Goal: Information Seeking & Learning: Learn about a topic

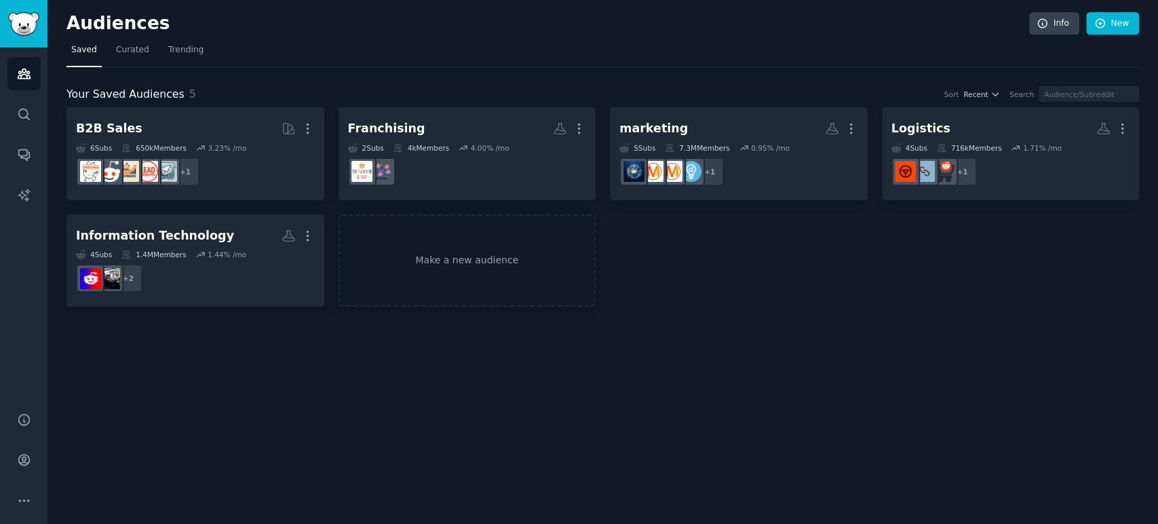
drag, startPoint x: 0, startPoint y: 0, endPoint x: 870, endPoint y: 15, distance: 870.3
click at [870, 15] on h2 "Audiences" at bounding box center [547, 24] width 962 height 22
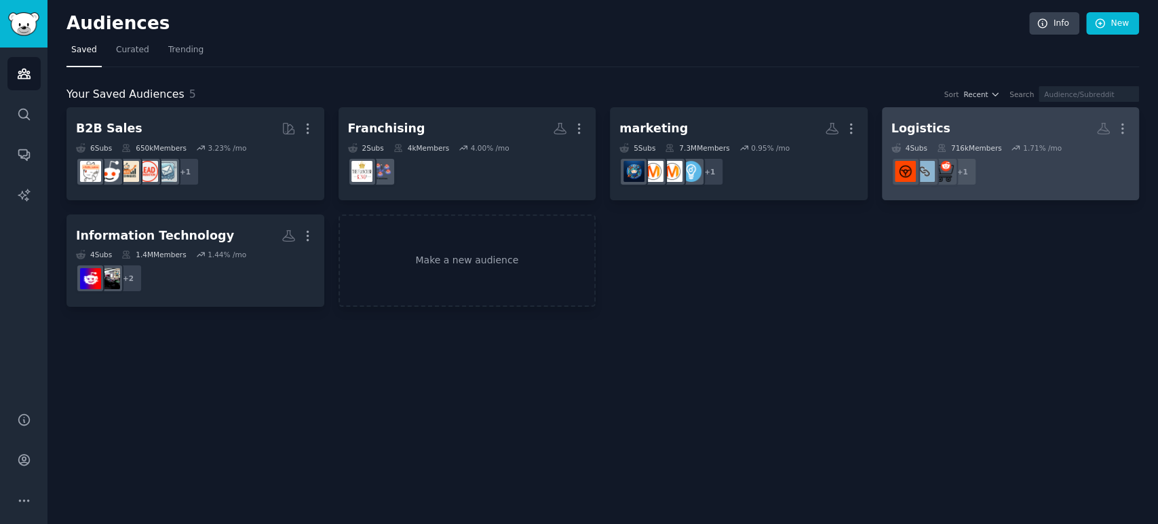
click at [1020, 155] on dd "+ 1" at bounding box center [1010, 172] width 239 height 38
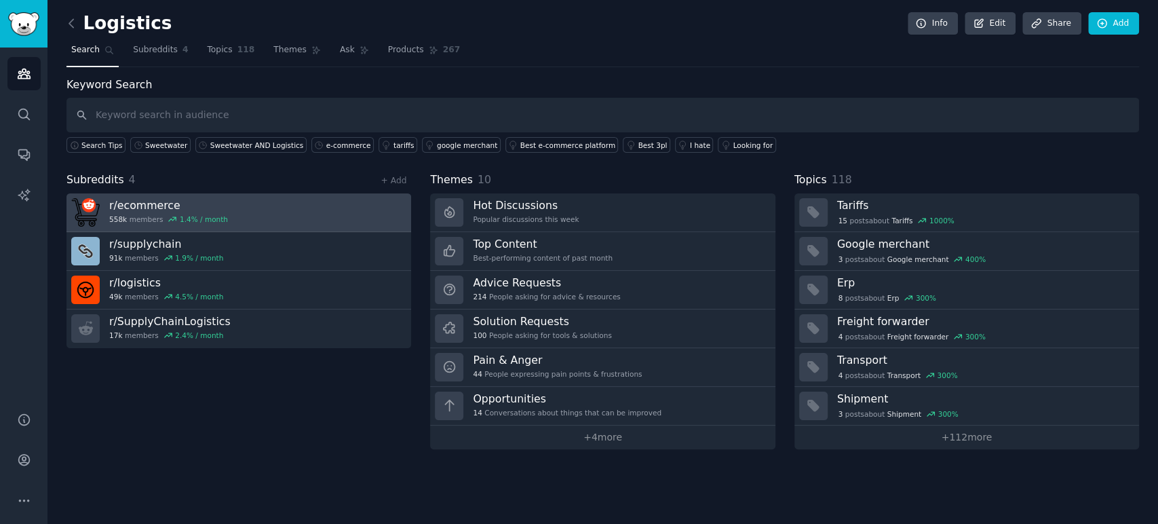
click at [296, 209] on link "r/ ecommerce 558k members 1.4 % / month" at bounding box center [238, 212] width 345 height 39
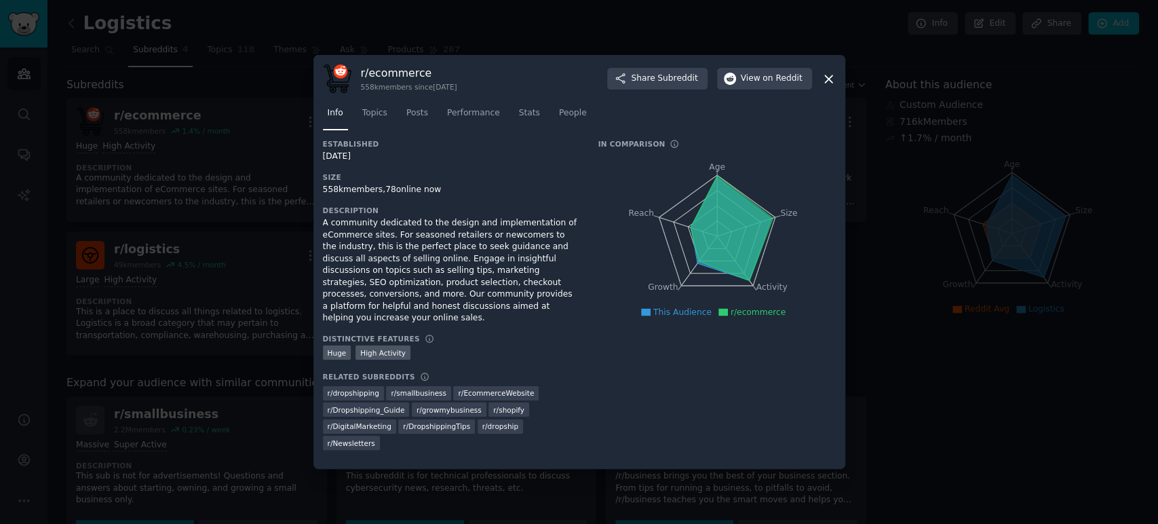
click at [296, 209] on div at bounding box center [579, 262] width 1158 height 524
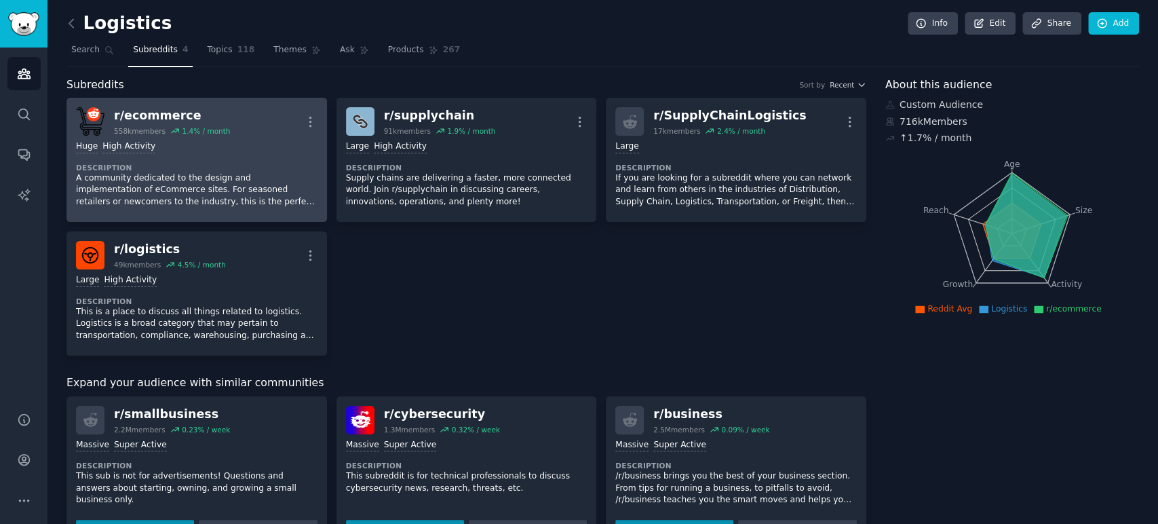
click at [238, 138] on div "Huge High Activity Description A community dedicated to the design and implemen…" at bounding box center [196, 174] width 241 height 77
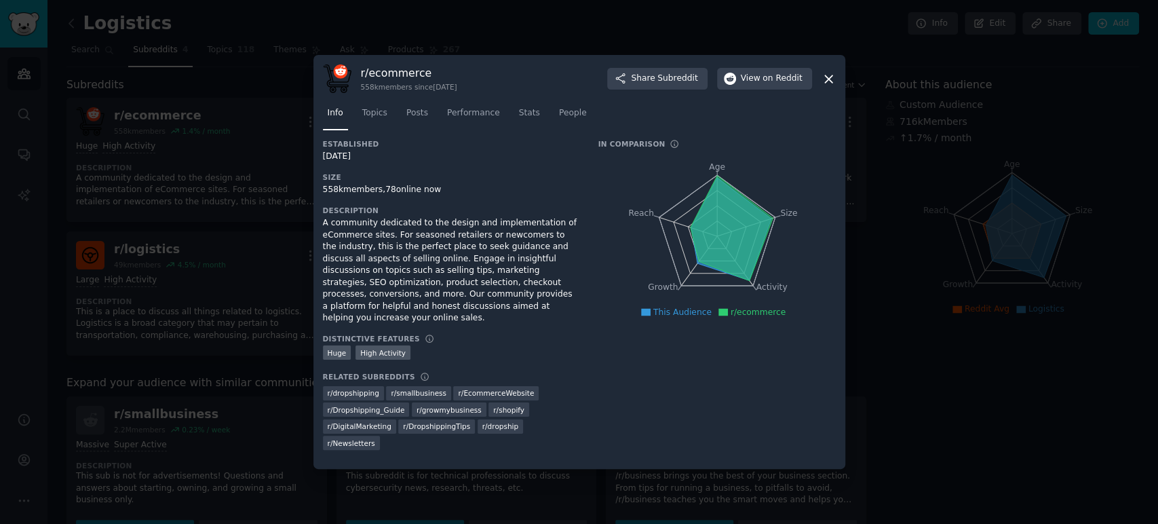
click at [831, 83] on icon at bounding box center [828, 78] width 7 height 7
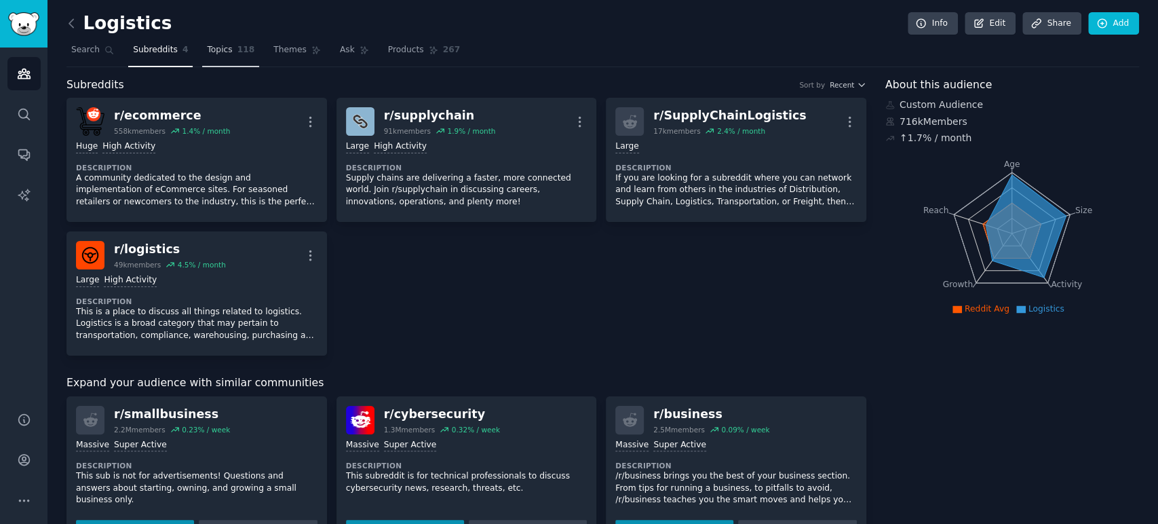
click at [217, 54] on span "Topics" at bounding box center [219, 50] width 25 height 12
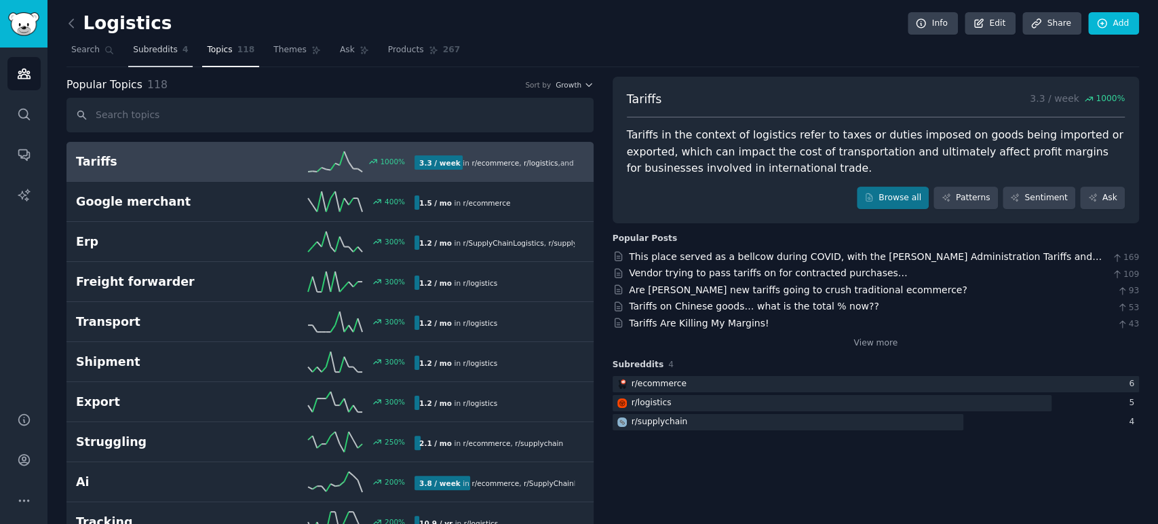
click at [144, 54] on span "Subreddits" at bounding box center [155, 50] width 45 height 12
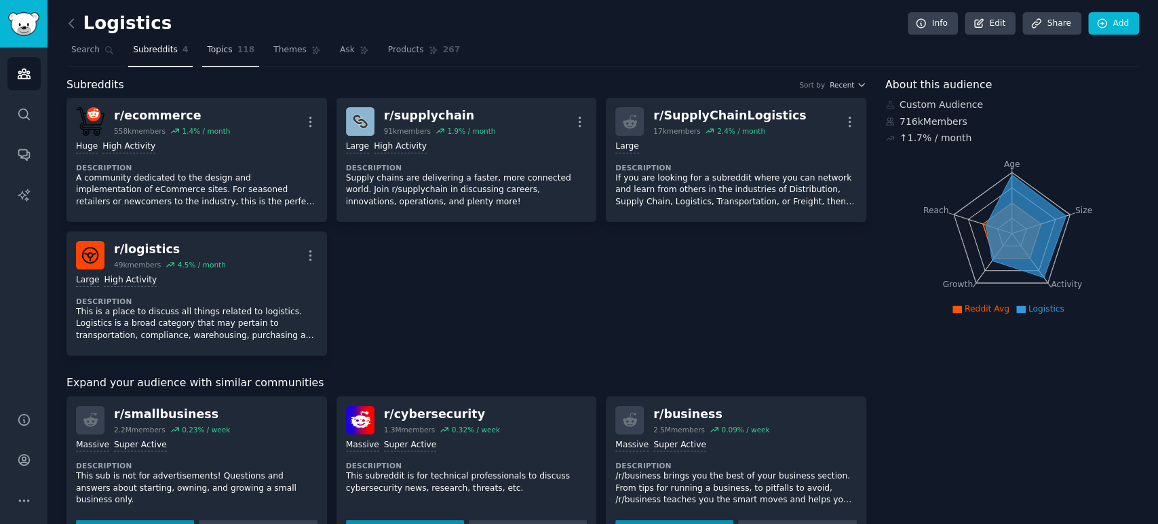
click at [229, 56] on link "Topics 118" at bounding box center [230, 53] width 57 height 28
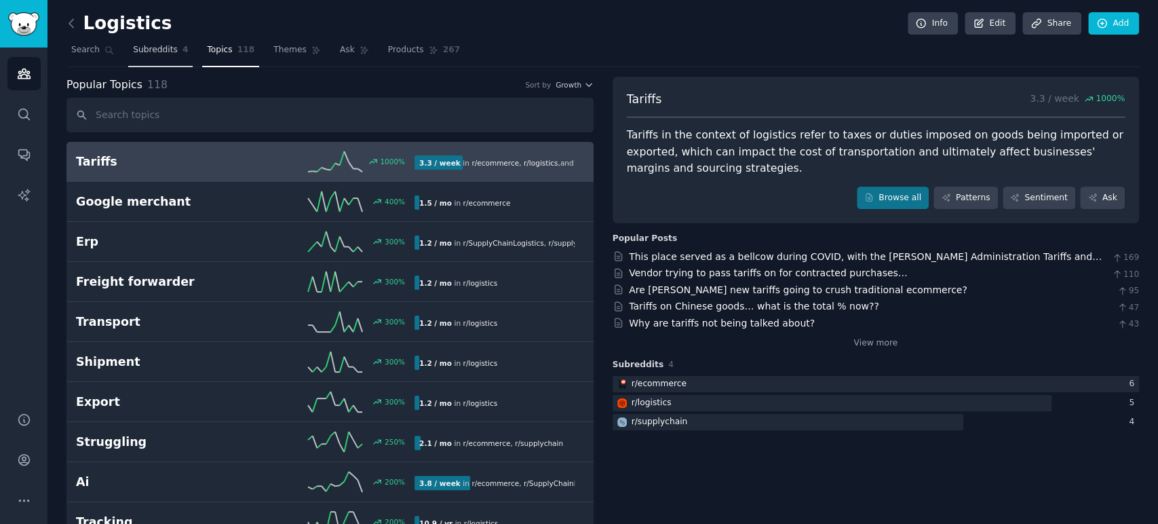
click at [159, 49] on span "Subreddits" at bounding box center [155, 50] width 45 height 12
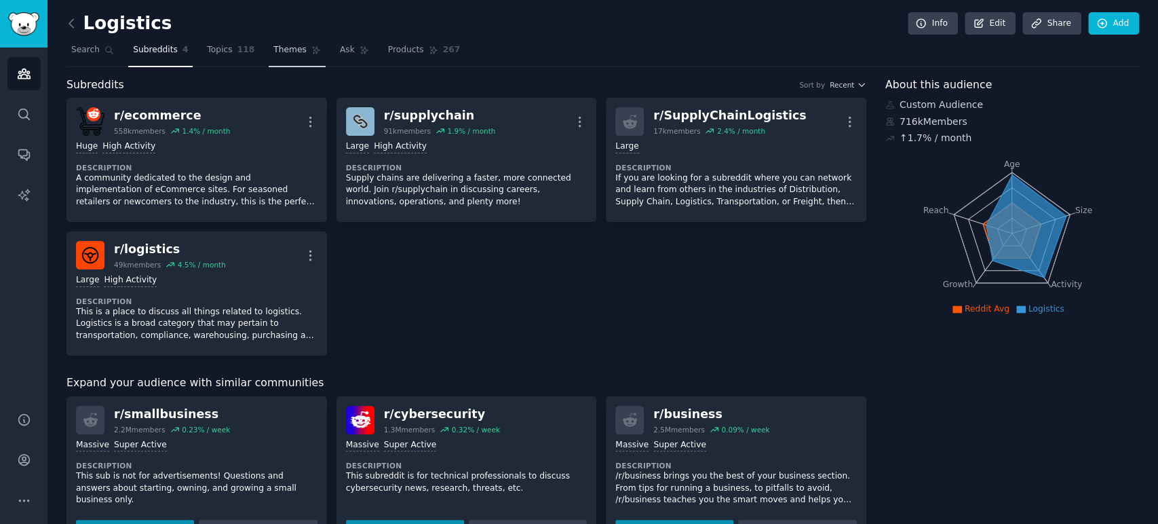
click at [289, 52] on link "Themes" at bounding box center [297, 53] width 57 height 28
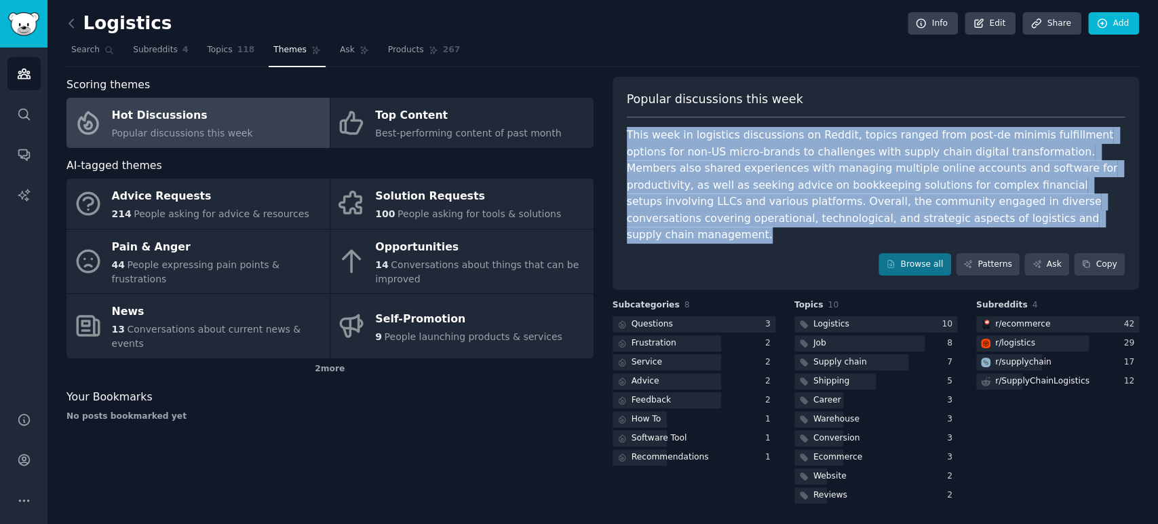
drag, startPoint x: 629, startPoint y: 134, endPoint x: 911, endPoint y: 222, distance: 295.4
click at [911, 222] on div "This week in logistics discussions on Reddit, topics ranged from post-de minimi…" at bounding box center [876, 185] width 499 height 117
copy div "This week in logistics discussions on Reddit, topics ranged from post-de minimi…"
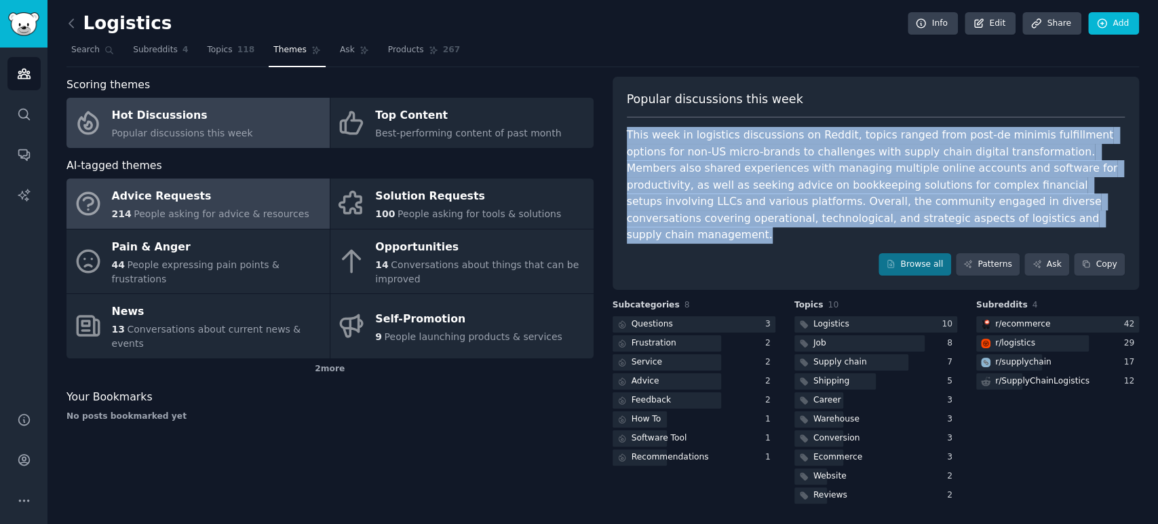
click at [229, 198] on div "Advice Requests" at bounding box center [210, 197] width 197 height 22
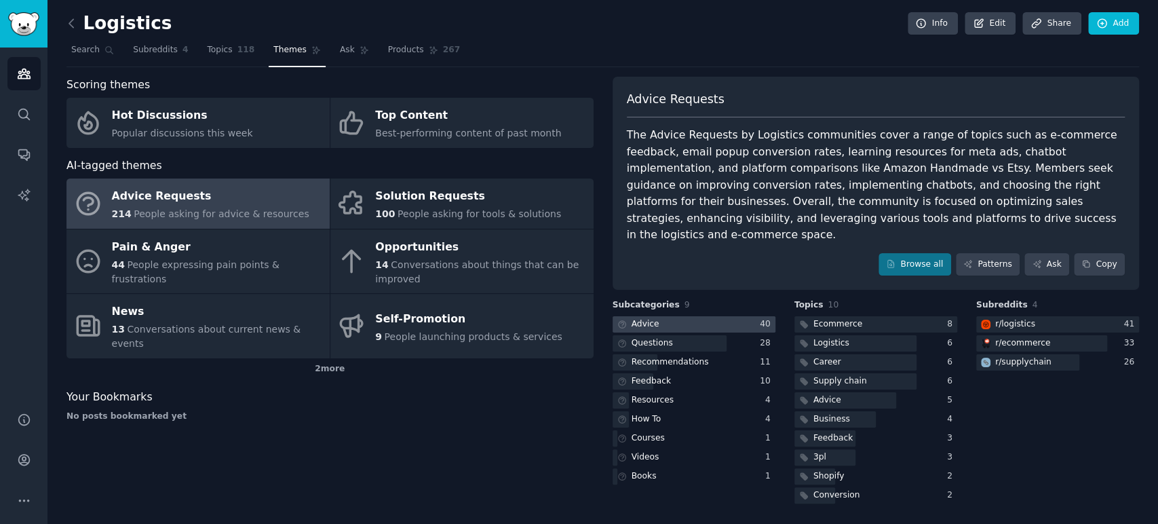
click at [726, 316] on div at bounding box center [693, 324] width 163 height 17
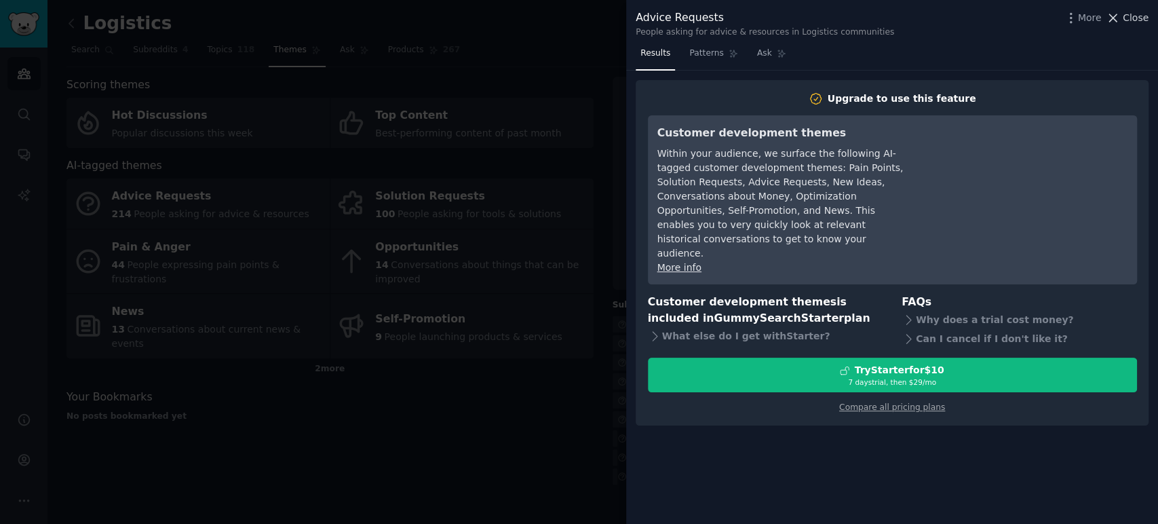
click at [1132, 18] on span "Close" at bounding box center [1135, 18] width 26 height 14
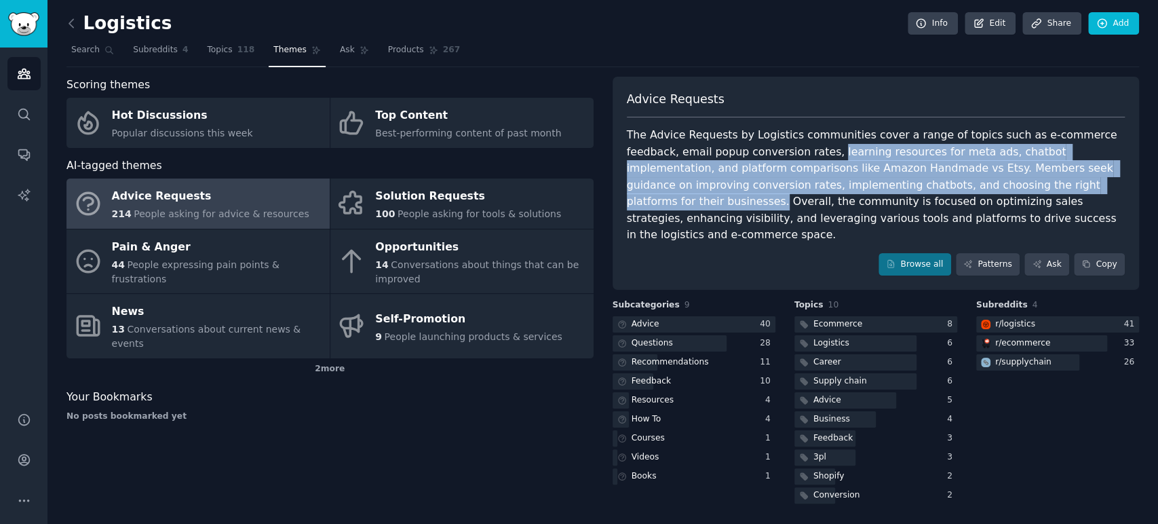
drag, startPoint x: 770, startPoint y: 151, endPoint x: 992, endPoint y: 182, distance: 224.0
click at [992, 182] on div "The Advice Requests by Logistics communities cover a range of topics such as e-…" at bounding box center [876, 185] width 499 height 117
copy div "learning resources for meta ads, chatbot implementation, and platform compariso…"
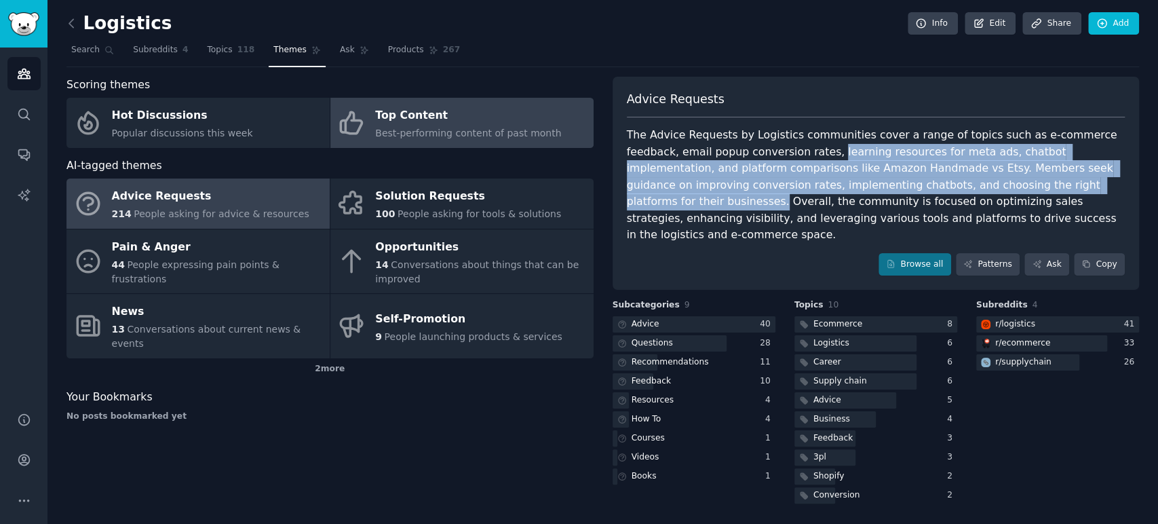
click at [499, 115] on div "Top Content" at bounding box center [468, 116] width 186 height 22
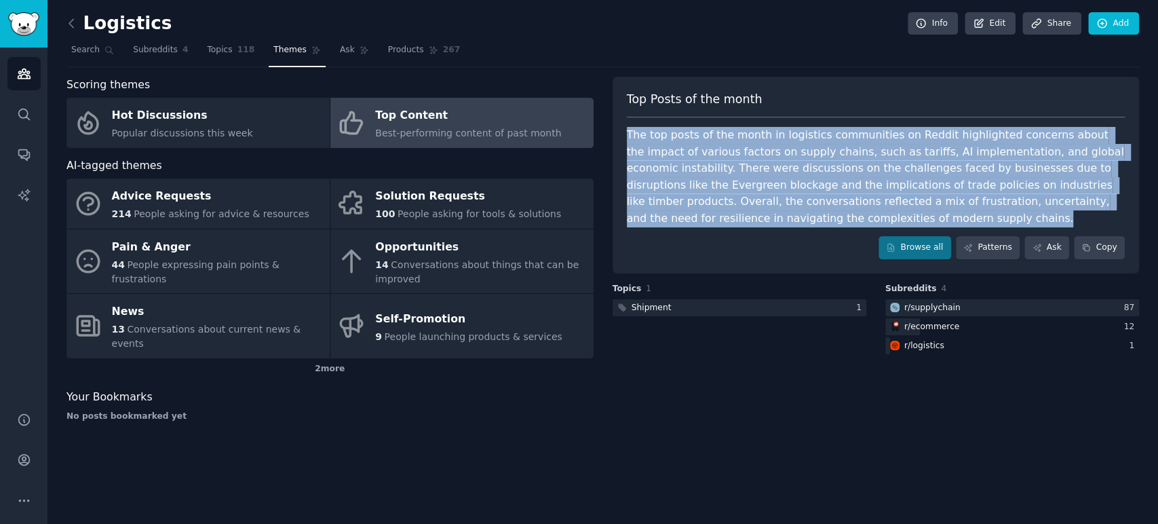
drag, startPoint x: 626, startPoint y: 134, endPoint x: 753, endPoint y: 213, distance: 149.3
click at [753, 213] on div "The top posts of the month in logistics communities on Reddit highlighted conce…" at bounding box center [876, 177] width 499 height 100
copy div "The top posts of the month in logistics communities on Reddit highlighted conce…"
click at [172, 59] on link "Subreddits 4" at bounding box center [160, 53] width 64 height 28
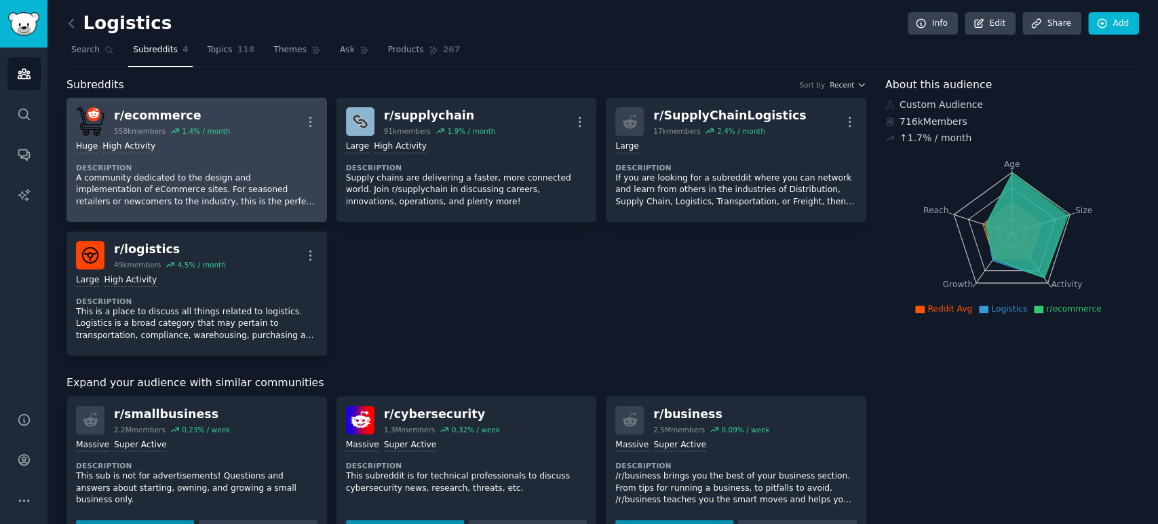
click at [288, 151] on div "Huge High Activity" at bounding box center [196, 146] width 241 height 13
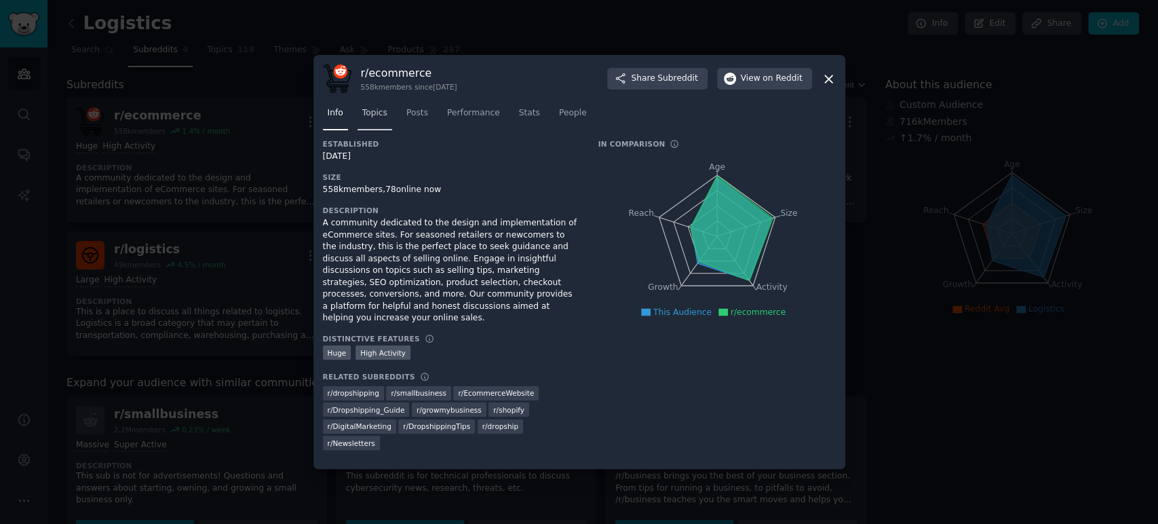
click at [380, 130] on link "Topics" at bounding box center [374, 116] width 35 height 28
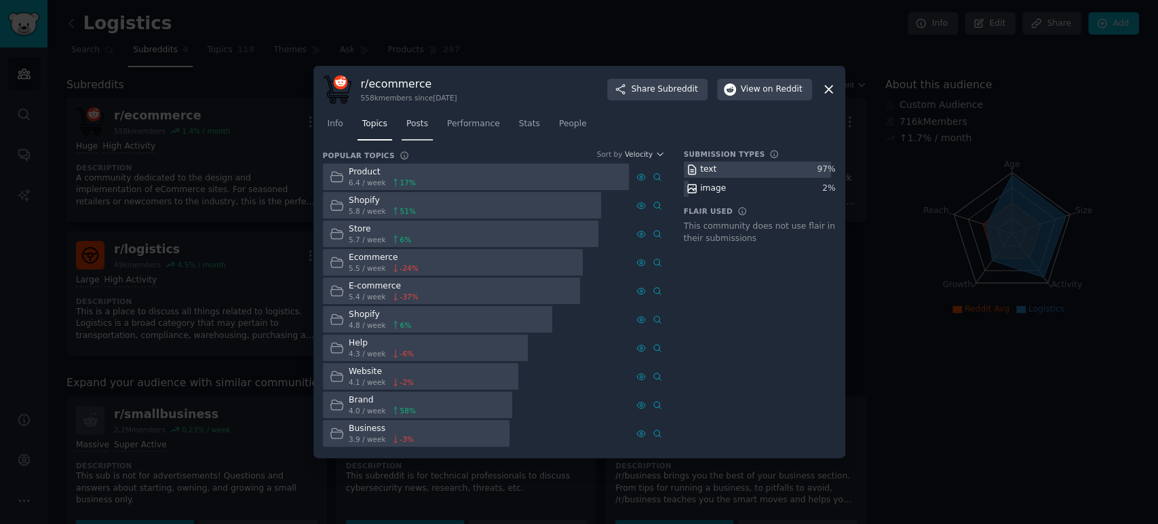
click at [416, 125] on span "Posts" at bounding box center [417, 124] width 22 height 12
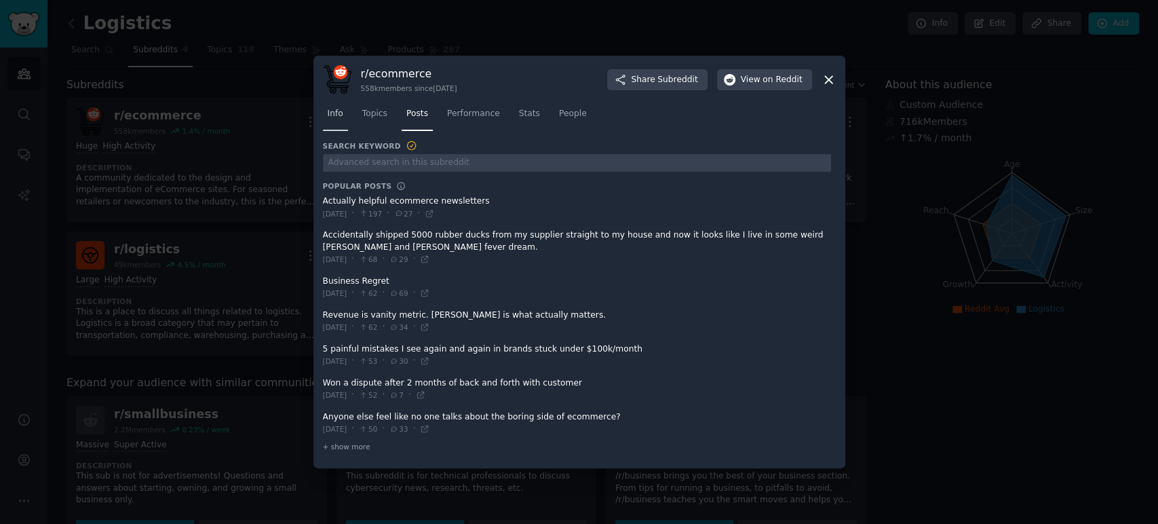
click at [338, 117] on span "Info" at bounding box center [336, 114] width 16 height 12
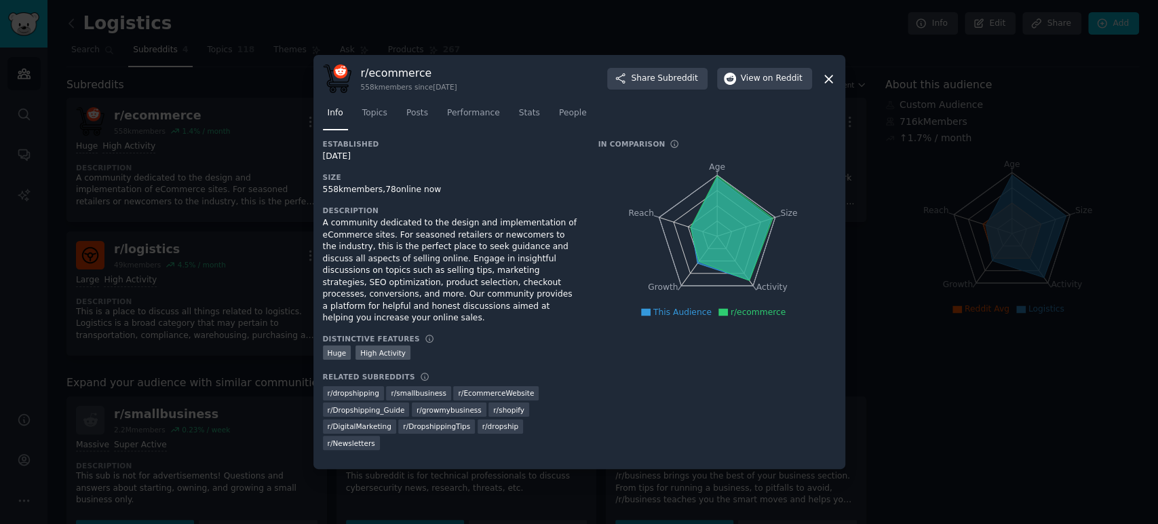
click at [831, 86] on icon at bounding box center [828, 79] width 14 height 14
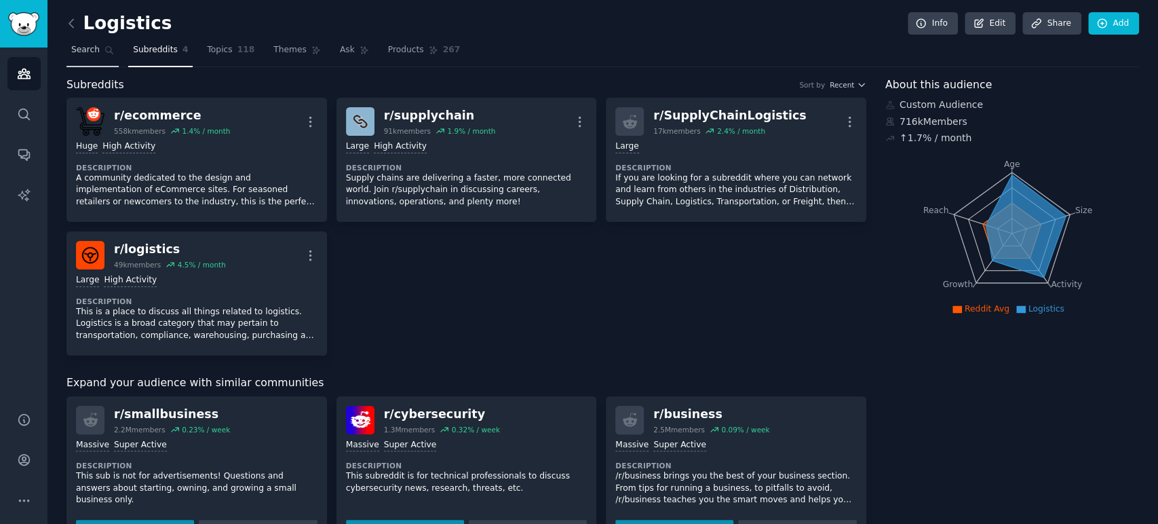
click at [90, 52] on span "Search" at bounding box center [85, 50] width 28 height 12
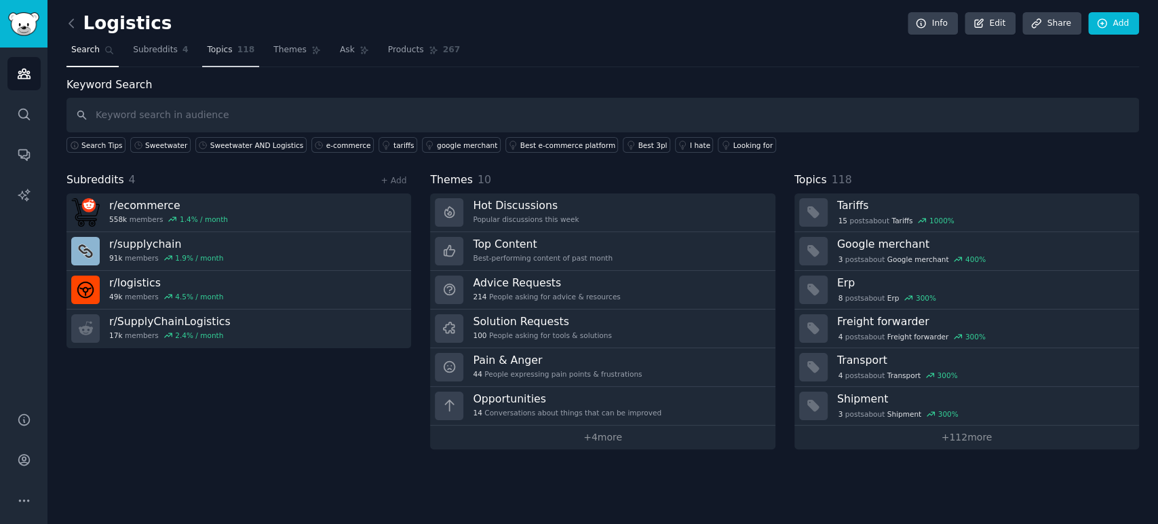
click at [213, 53] on span "Topics" at bounding box center [219, 50] width 25 height 12
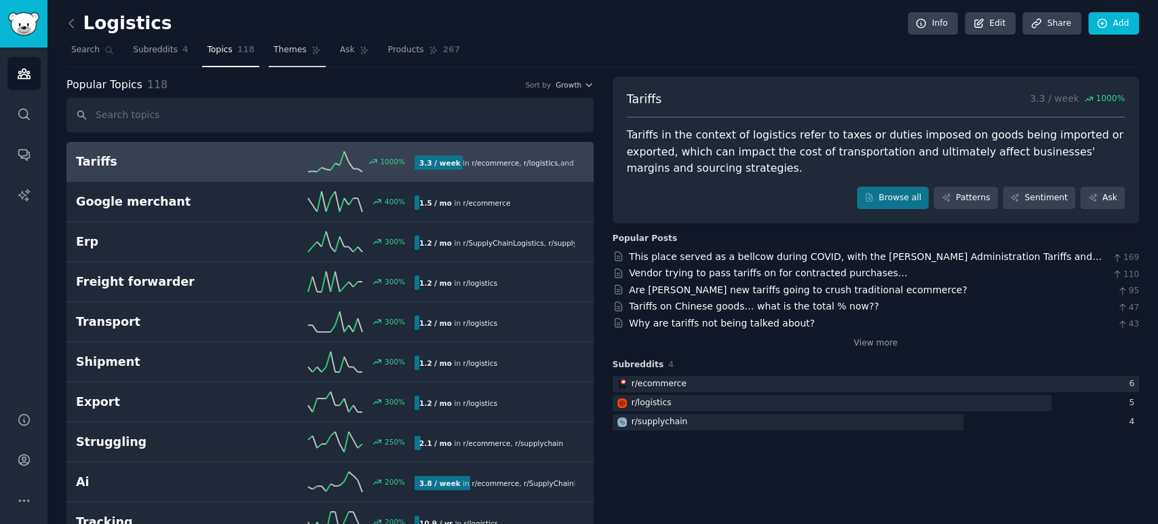
click at [282, 53] on span "Themes" at bounding box center [289, 50] width 33 height 12
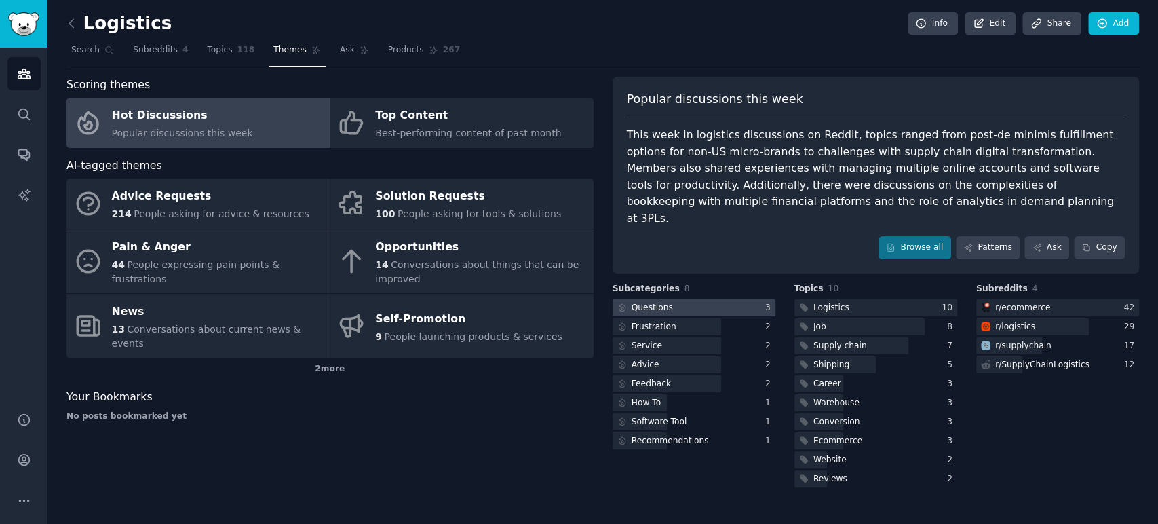
click at [722, 299] on div at bounding box center [693, 307] width 163 height 17
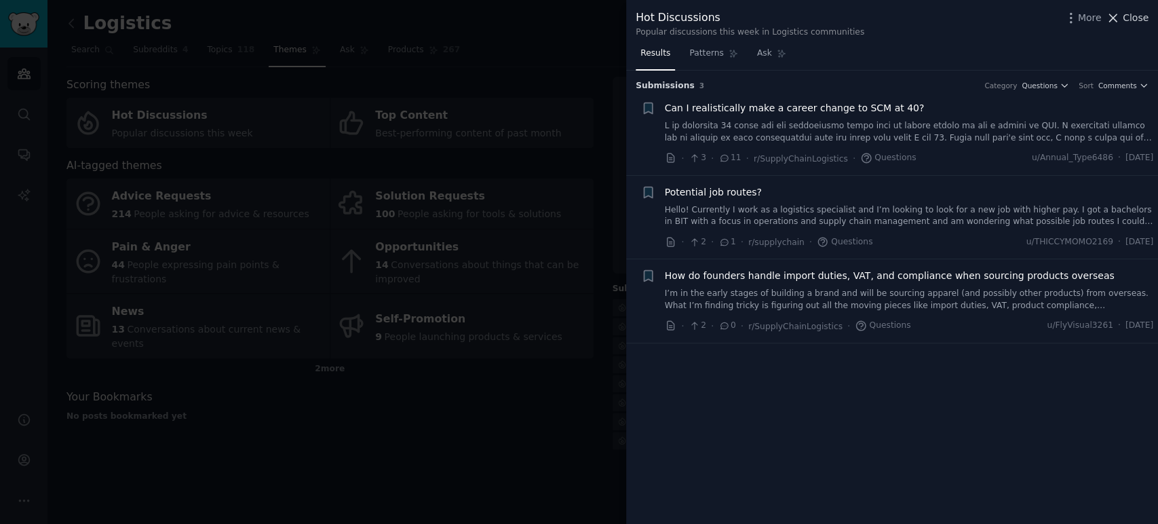
click at [1130, 15] on span "Close" at bounding box center [1135, 18] width 26 height 14
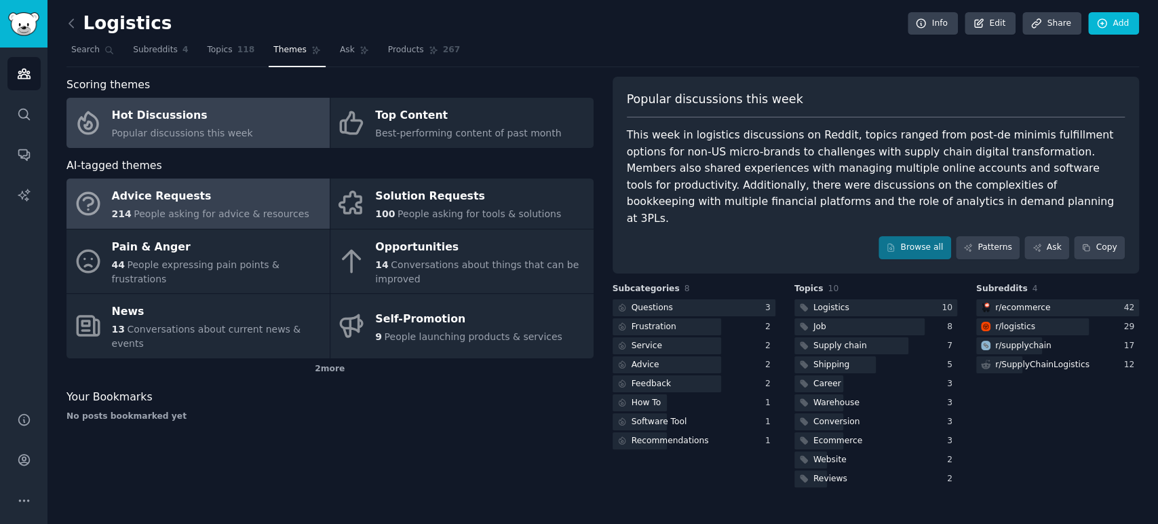
click at [258, 216] on span "People asking for advice & resources" at bounding box center [221, 213] width 175 height 11
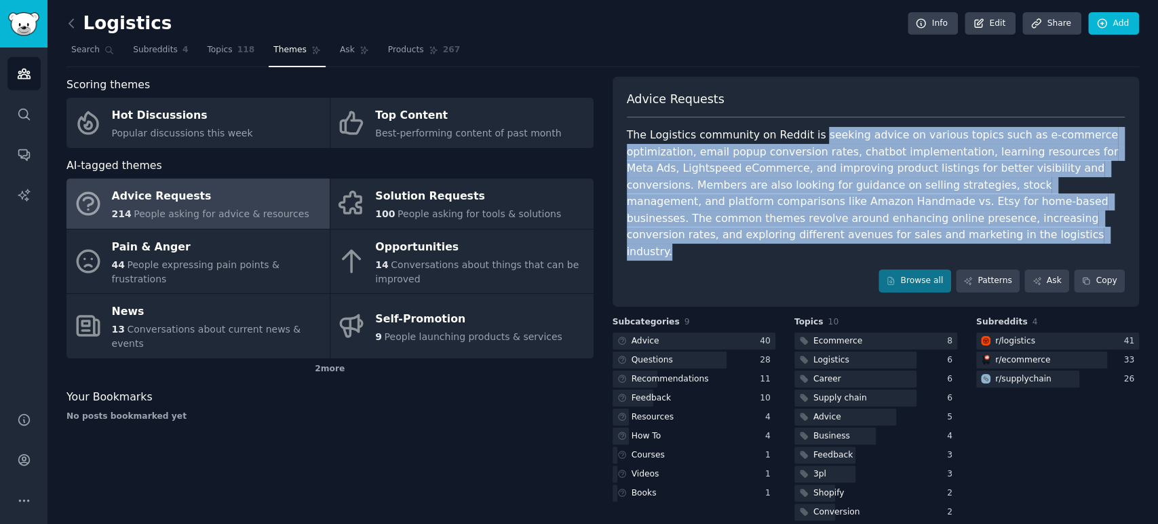
drag, startPoint x: 803, startPoint y: 132, endPoint x: 774, endPoint y: 231, distance: 103.2
click at [774, 231] on div "The Logistics community on Reddit is seeking advice on various topics such as e…" at bounding box center [876, 193] width 499 height 133
copy div "seeking advice on various topics such as e-commerce optimization, email popup c…"
